Goal: Information Seeking & Learning: Learn about a topic

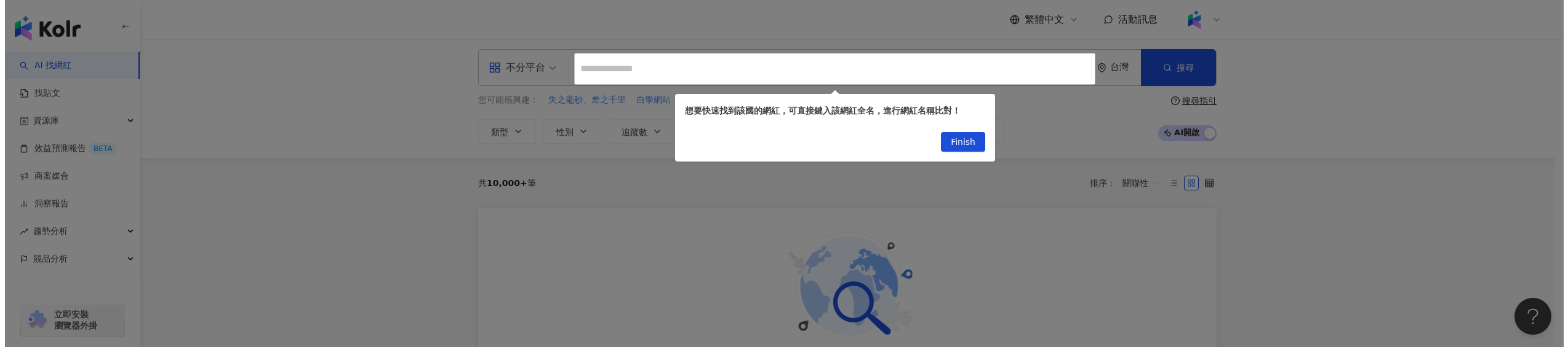
scroll to position [7, 0]
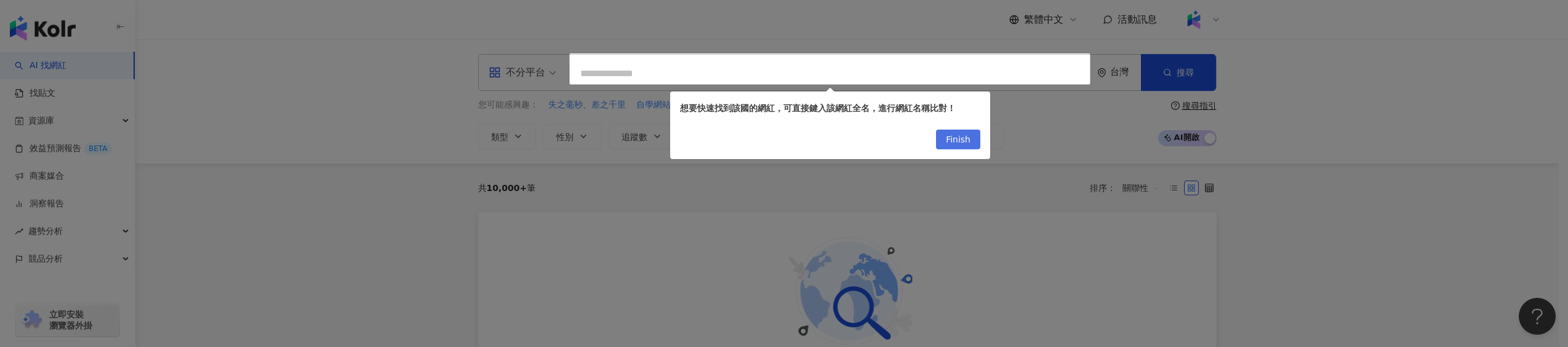
click at [869, 139] on span "Finish" at bounding box center [958, 140] width 25 height 19
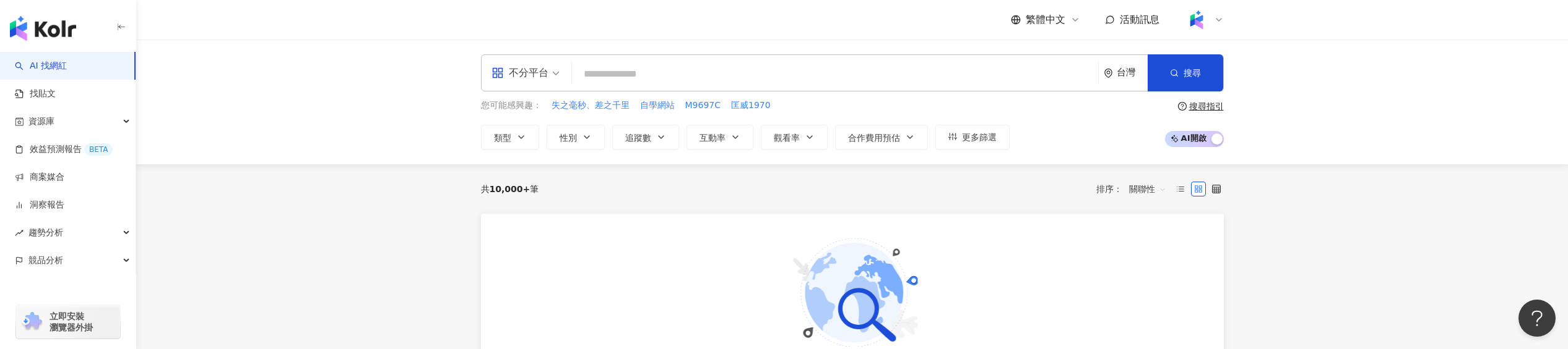
click at [1208, 22] on span at bounding box center [1196, 20] width 25 height 25
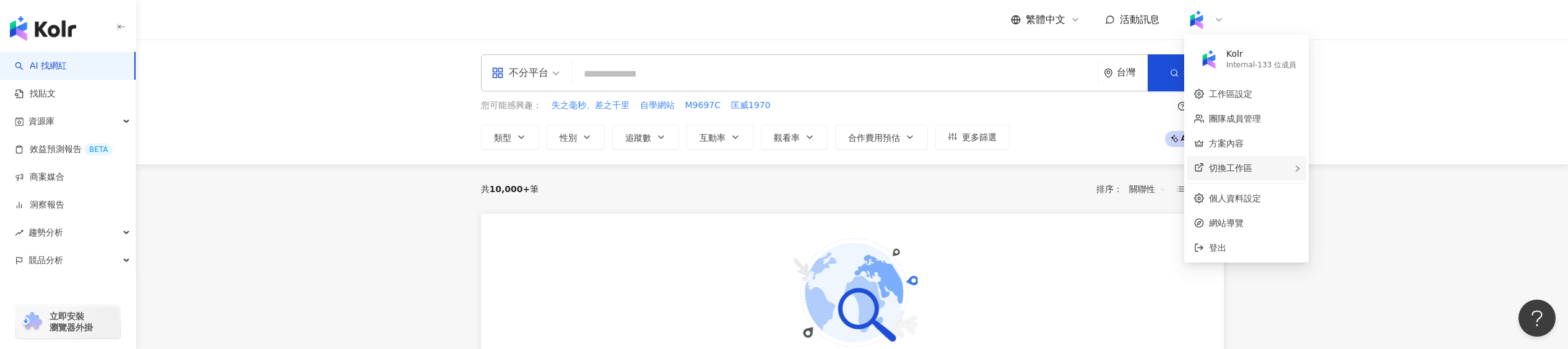
click at [1237, 168] on span "切換工作區" at bounding box center [1230, 168] width 44 height 10
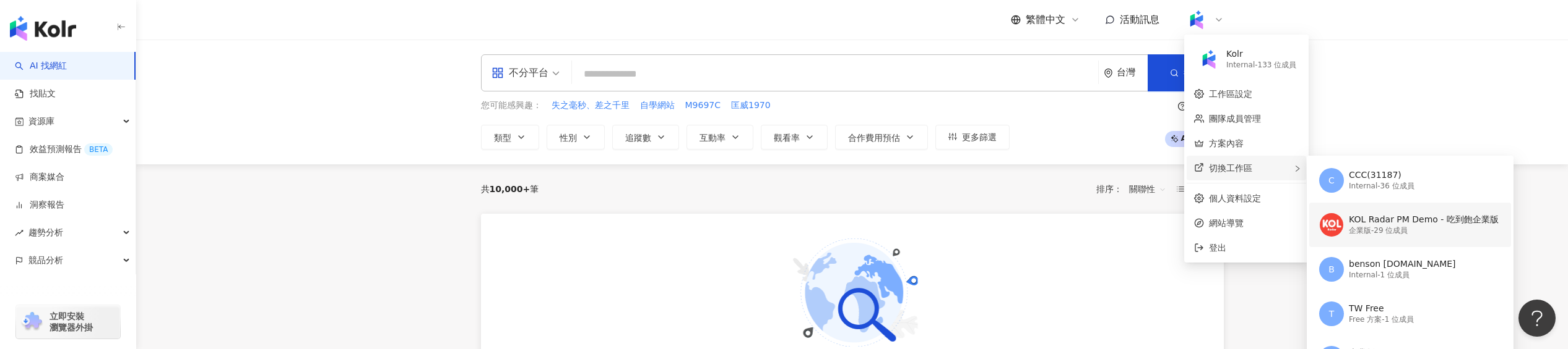
click at [1418, 225] on div "KOL Radar PM Demo - 吃到飽企業版" at bounding box center [1423, 220] width 150 height 12
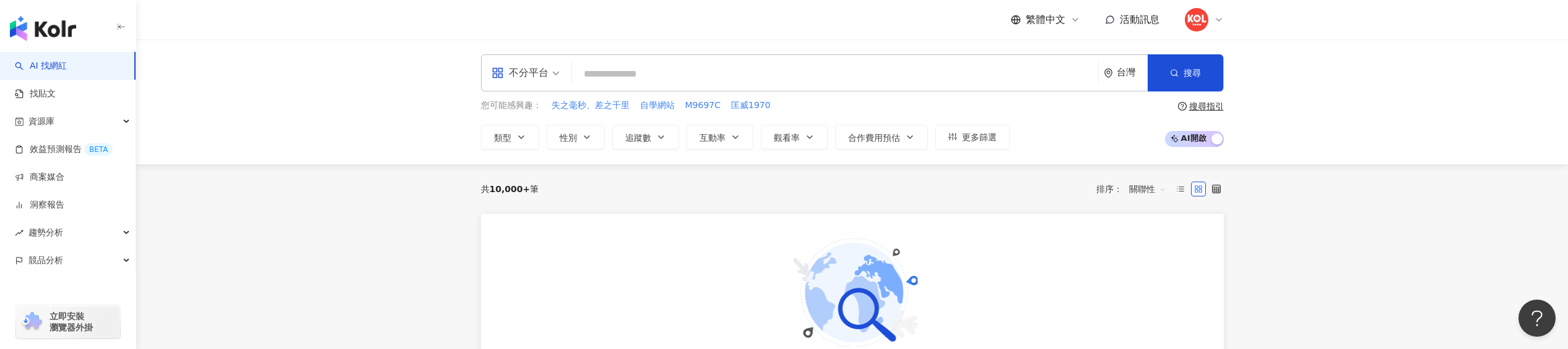
click at [1214, 24] on icon at bounding box center [1219, 20] width 10 height 10
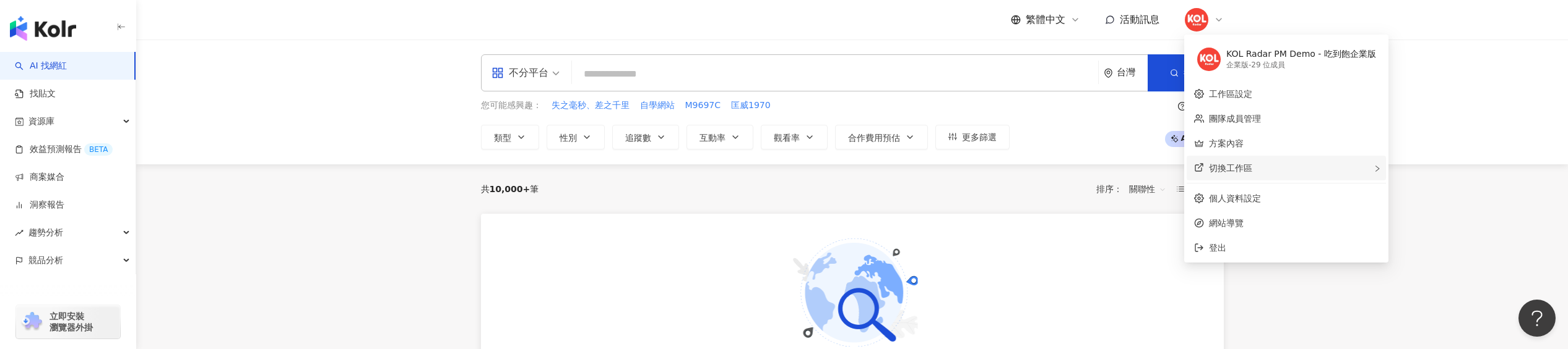
click at [1232, 171] on span "切換工作區" at bounding box center [1230, 168] width 44 height 10
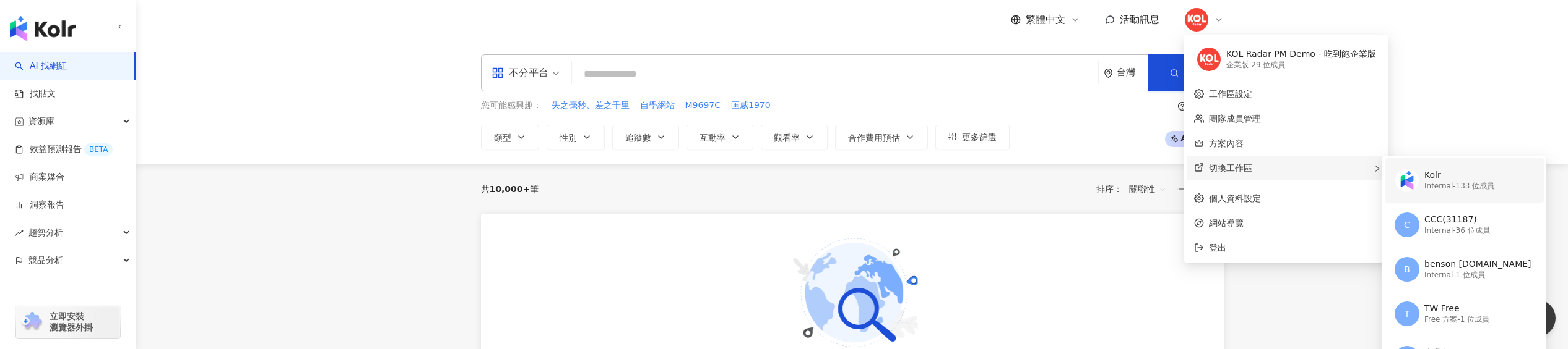
click at [1413, 183] on img at bounding box center [1407, 180] width 23 height 23
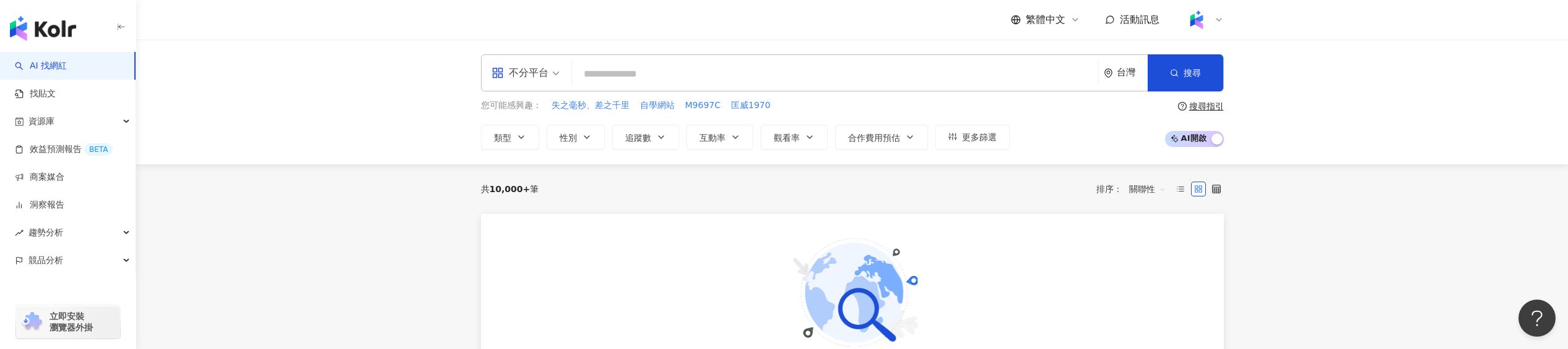
click at [286, 266] on main "不分平台 台灣 搜尋 您可能感興趣： 失之毫秒、差之千里 自學網站 M9697C 匡威1970 類型 性別 追蹤數 互動率 觀看率 合作費用預估 更多篩選 搜…" at bounding box center [852, 254] width 1432 height 429
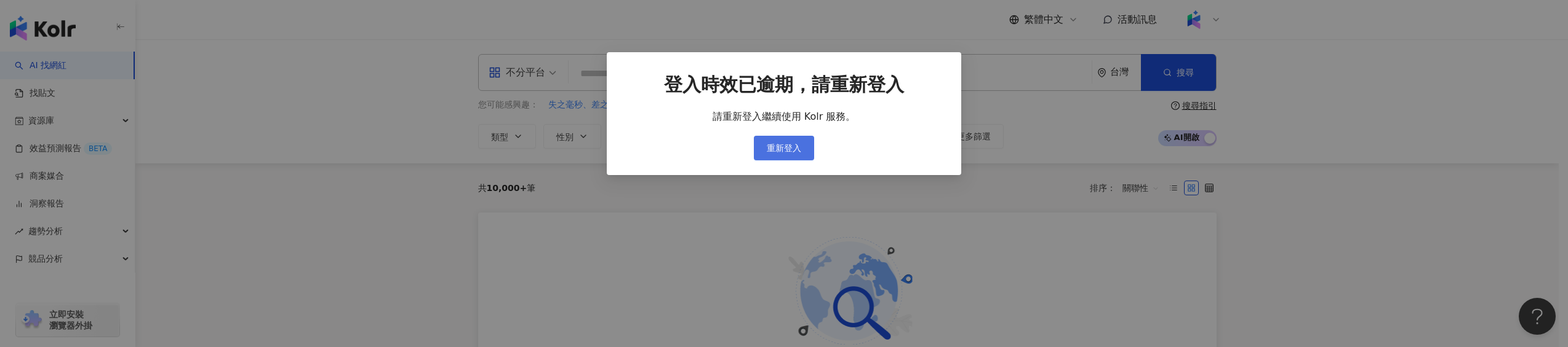
click at [785, 140] on button "重新登入" at bounding box center [784, 148] width 60 height 25
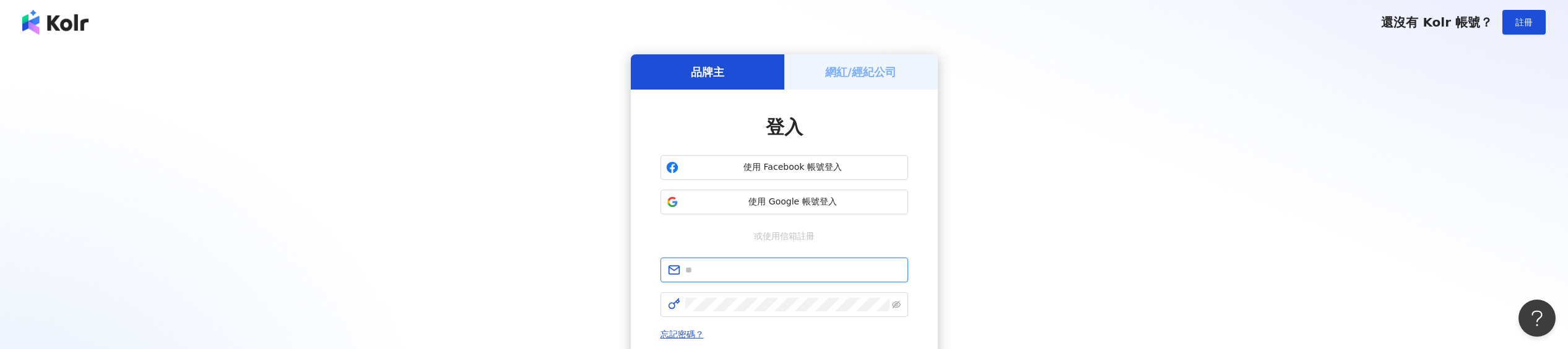
type input "**********"
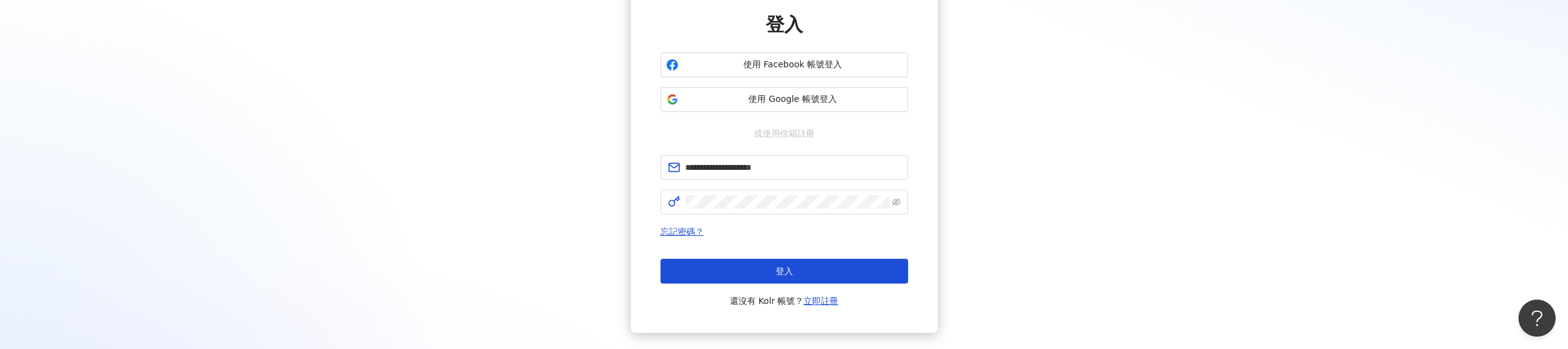
scroll to position [153, 0]
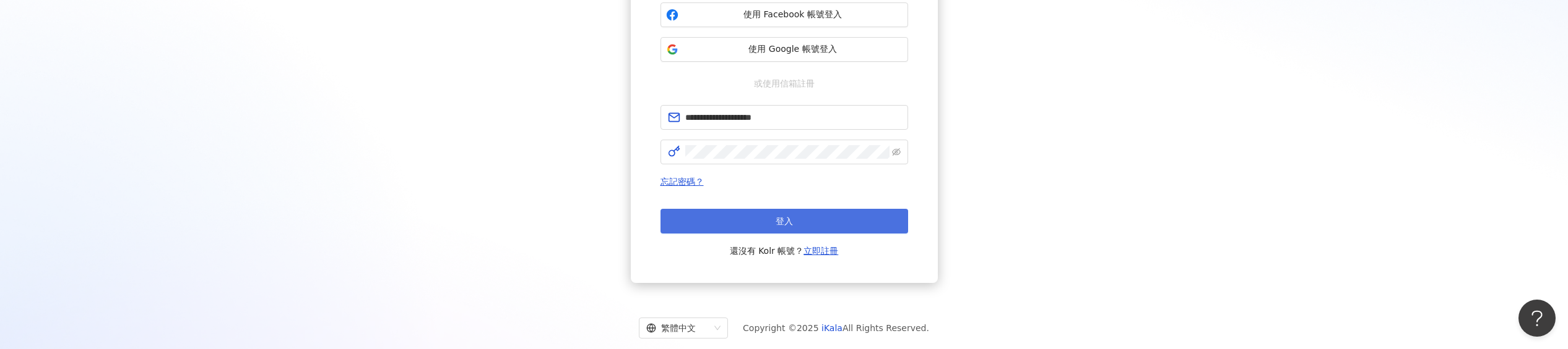
click at [735, 227] on button "登入" at bounding box center [784, 221] width 248 height 25
